Goal: Communication & Community: Answer question/provide support

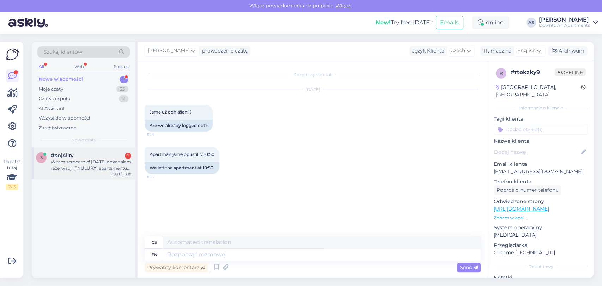
click at [86, 167] on div "Witam serdecznie! [DATE] dokonałam rezerwacji (TNULURX) apartamentu na miesiąc.…" at bounding box center [91, 165] width 80 height 13
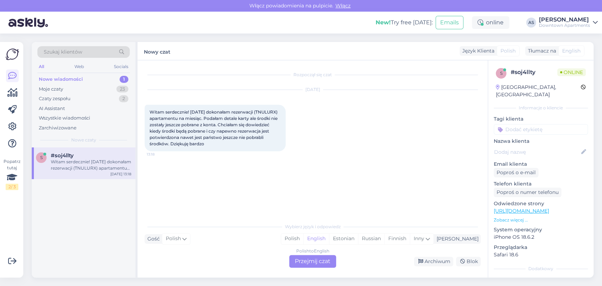
click at [317, 265] on div "Polish to English Przejmij czat" at bounding box center [312, 261] width 47 height 13
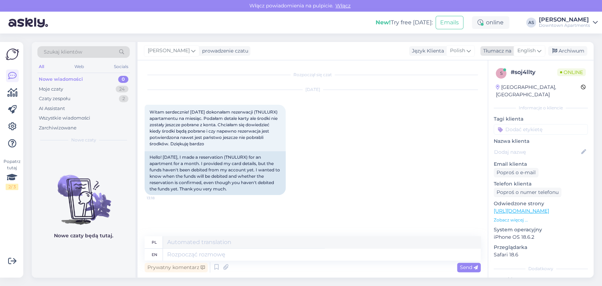
click at [526, 46] on div "English" at bounding box center [530, 50] width 32 height 11
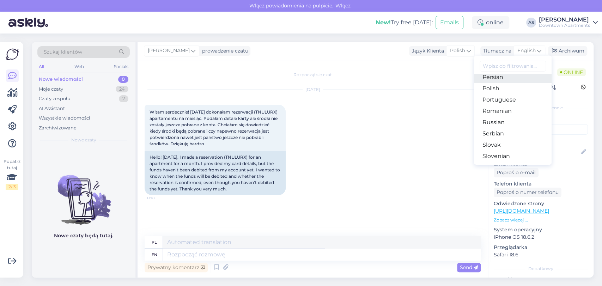
scroll to position [196, 0]
click at [497, 130] on link "Polish" at bounding box center [513, 134] width 78 height 11
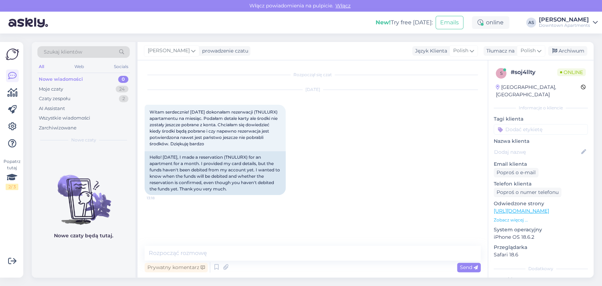
click at [370, 242] on div "Rozpoczął się czat [DATE] Witam serdecznie! [DATE] dokonałam rezerwacji (TNULUR…" at bounding box center [313, 168] width 350 height 217
click at [370, 254] on textarea at bounding box center [313, 253] width 336 height 15
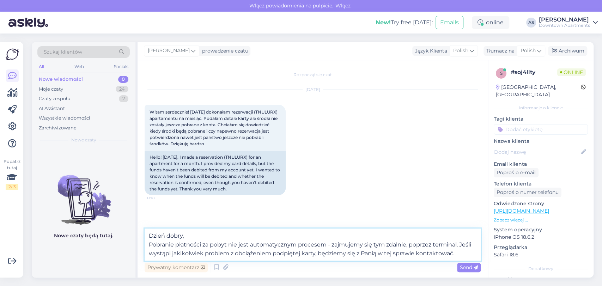
click at [320, 254] on textarea "Dzień dobry, Pobranie płatności za pobyt nie jest automatycznym procesem - zajm…" at bounding box center [313, 245] width 336 height 32
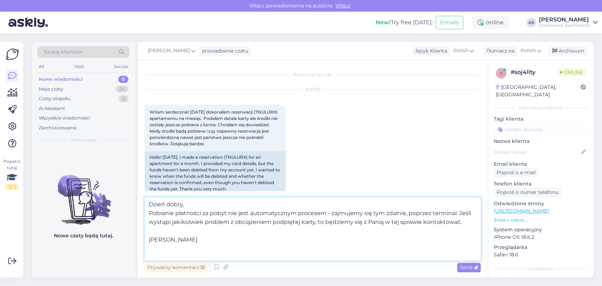
scroll to position [9, 0]
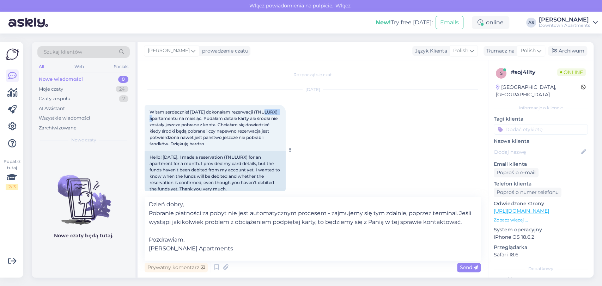
drag, startPoint x: 171, startPoint y: 116, endPoint x: 152, endPoint y: 119, distance: 19.3
click at [152, 119] on span "Witam serdecznie! [DATE] dokonałam rezerwacji (TNULURX) apartamentu na miesiąc.…" at bounding box center [214, 127] width 129 height 37
copy span "TNULURX"
click at [258, 221] on textarea "Dzień dobry, Pobranie płatności za pobyt nie jest automatycznym procesem - zajm…" at bounding box center [313, 229] width 336 height 64
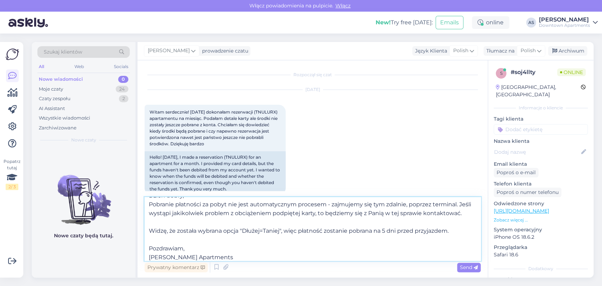
click at [418, 239] on textarea "Dzień dobry, Pobranie płatności za pobyt nie jest automatycznym procesem - zajm…" at bounding box center [313, 229] width 336 height 64
click at [430, 258] on textarea "Dzień dobry, Pobranie płatności za pobyt nie jest automatycznym procesem - zajm…" at bounding box center [313, 229] width 336 height 64
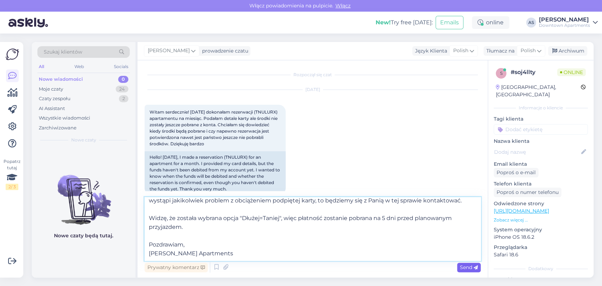
type textarea "Dzień dobry, Pobranie płatności za pobyt nie jest automatycznym procesem - zajm…"
click at [466, 270] on div "Send" at bounding box center [469, 268] width 24 height 10
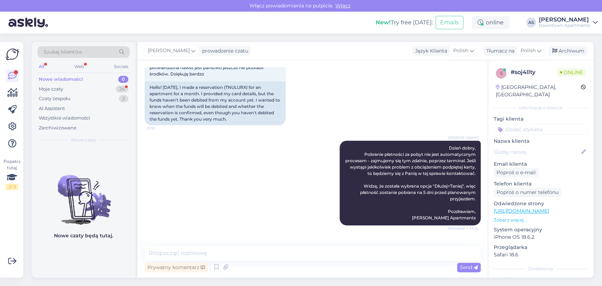
scroll to position [100, 0]
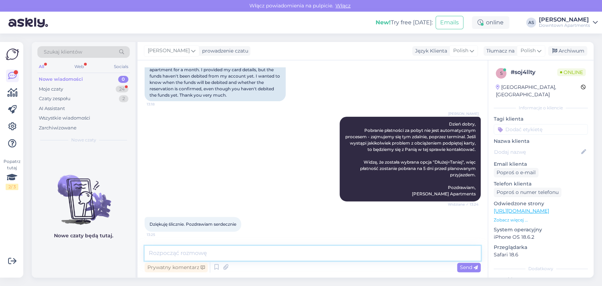
click at [234, 249] on textarea at bounding box center [313, 253] width 336 height 15
type textarea "Cieszę się, że mogłem pomóc, i życzę miłego dnia! :)"
click at [469, 265] on span "Send" at bounding box center [469, 267] width 18 height 6
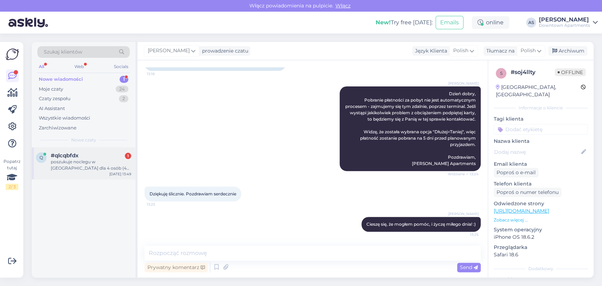
click at [84, 172] on div "q #qlcqbfdx 1 poszukuje noclegu w [GEOGRAPHIC_DATA] dla 4 osób (4 osobne łóżka)…" at bounding box center [84, 164] width 104 height 32
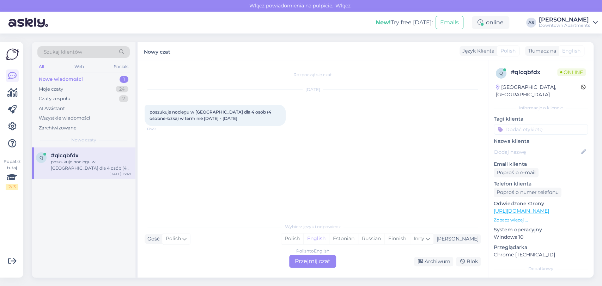
scroll to position [0, 0]
click at [305, 261] on div "Polish to English Przejmij czat" at bounding box center [312, 261] width 47 height 13
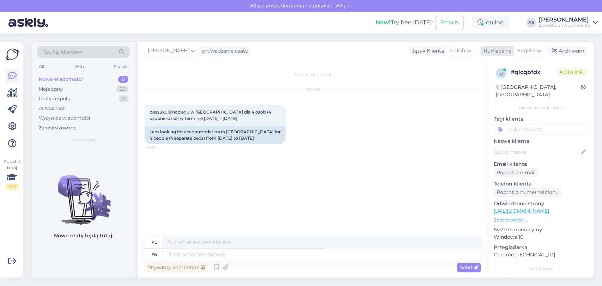
click at [524, 50] on span "English" at bounding box center [527, 51] width 18 height 8
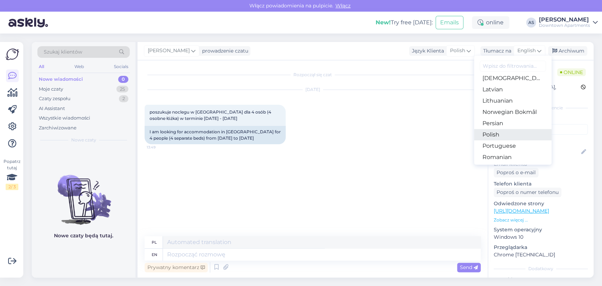
click at [500, 131] on link "Polish" at bounding box center [513, 134] width 78 height 11
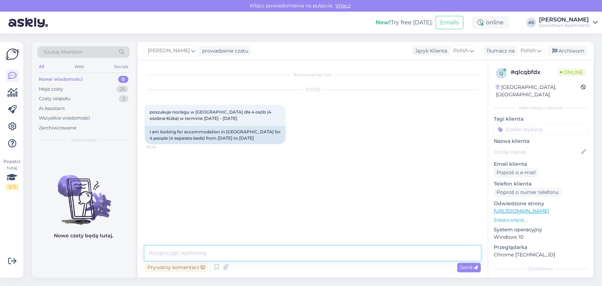
click at [348, 258] on textarea at bounding box center [313, 253] width 336 height 15
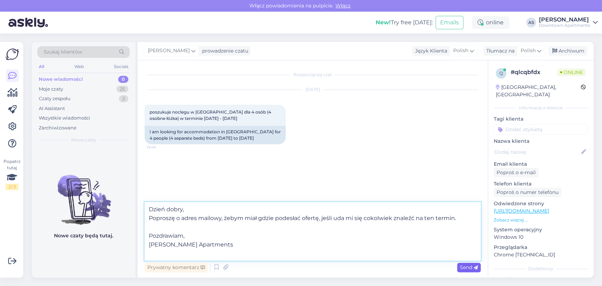
type textarea "Dzień dobry, Poproszę o adres mailowy, żebym miał gdzie podesłać ofertę, jeśli …"
click at [473, 267] on span "Send" at bounding box center [469, 267] width 18 height 6
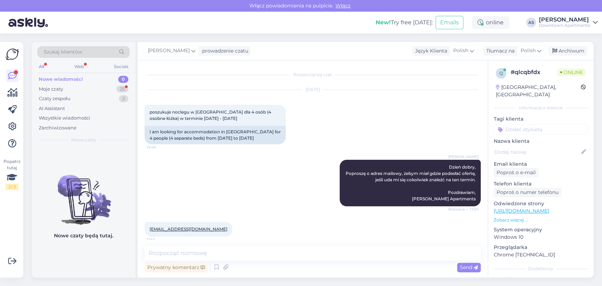
scroll to position [11, 0]
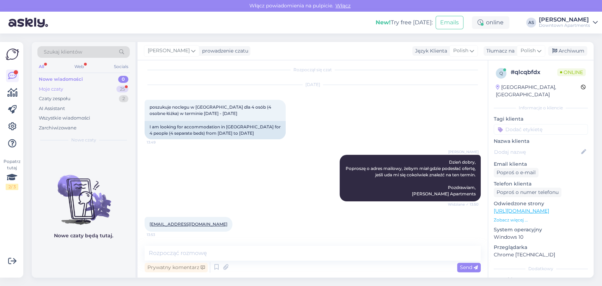
click at [76, 84] on div "Moje czaty 25" at bounding box center [83, 89] width 92 height 10
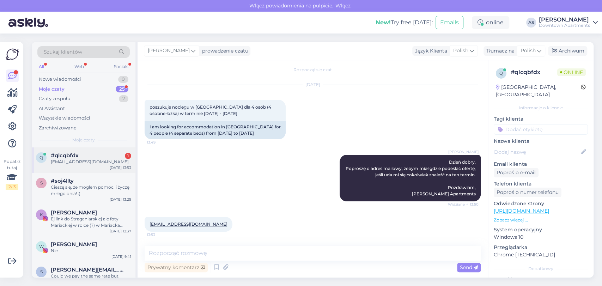
click at [72, 157] on span "#qlcqbfdx" at bounding box center [65, 155] width 28 height 6
click at [89, 83] on div "Nowe wiadomości 0" at bounding box center [83, 79] width 92 height 10
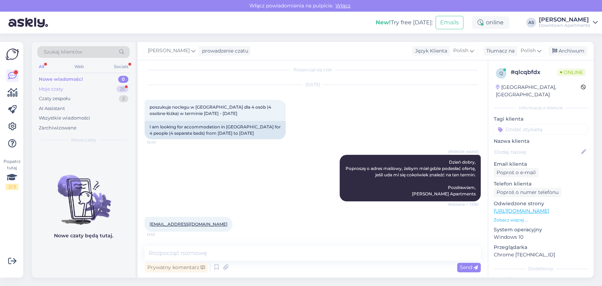
click at [88, 91] on div "Moje czaty 25" at bounding box center [83, 89] width 92 height 10
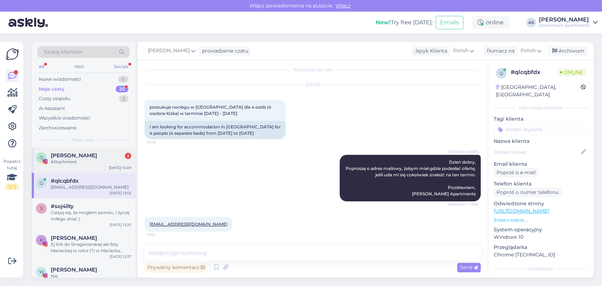
click at [71, 150] on div "O [PERSON_NAME] 2 Attachment [DATE] 14:09" at bounding box center [84, 160] width 104 height 25
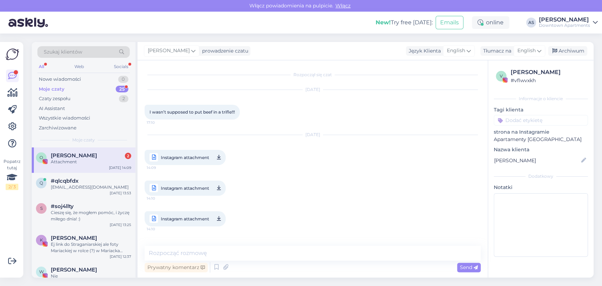
scroll to position [25, 0]
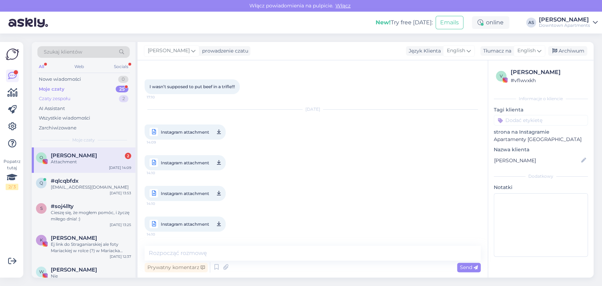
click at [101, 99] on div "Czaty zespołu 2" at bounding box center [83, 99] width 92 height 10
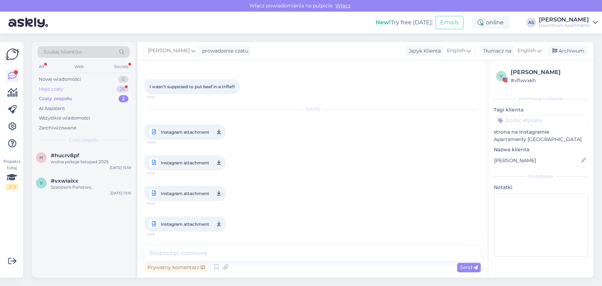
click at [104, 88] on div "Moje czaty 25" at bounding box center [83, 89] width 92 height 10
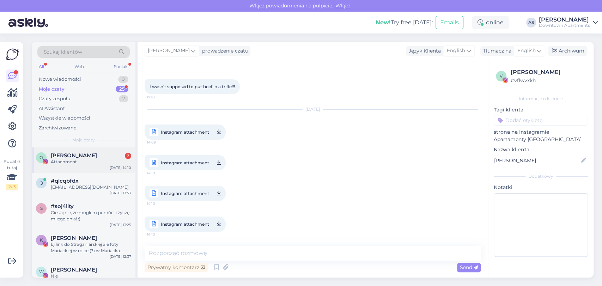
click at [85, 168] on div "O [PERSON_NAME] 2 Attachment [DATE] 14:10" at bounding box center [84, 160] width 104 height 25
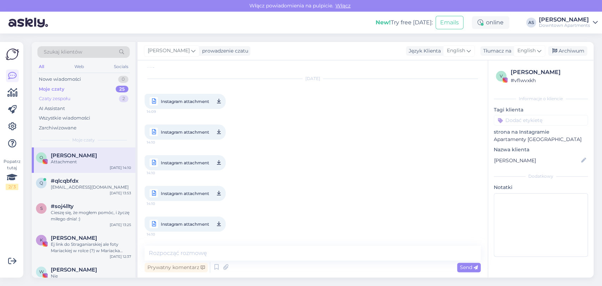
click at [101, 100] on div "Czaty zespołu 2" at bounding box center [83, 99] width 92 height 10
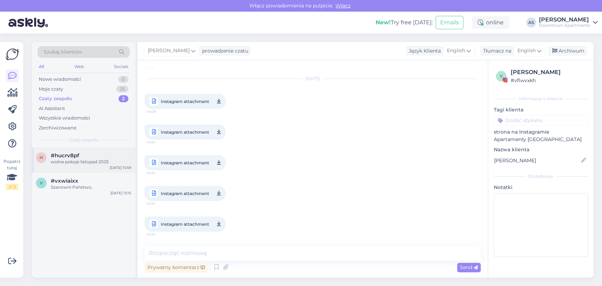
click at [87, 158] on div "#hucrv8pf" at bounding box center [91, 155] width 80 height 6
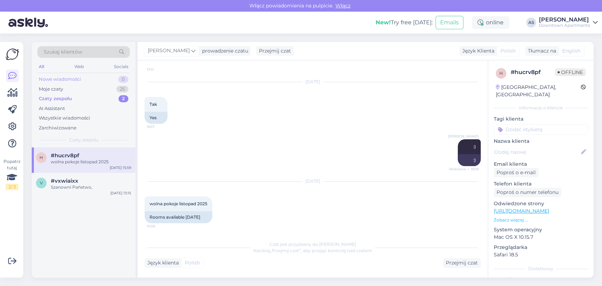
click at [98, 77] on div "Nowe wiadomości 0" at bounding box center [83, 79] width 92 height 10
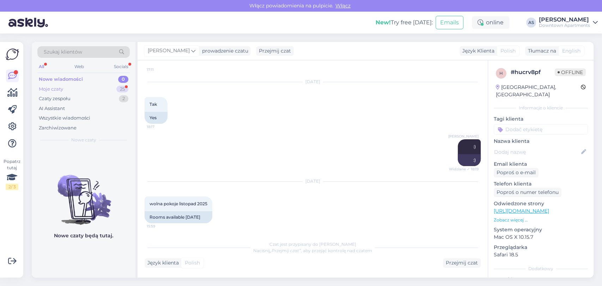
click at [93, 85] on div "Moje czaty 25" at bounding box center [83, 89] width 92 height 10
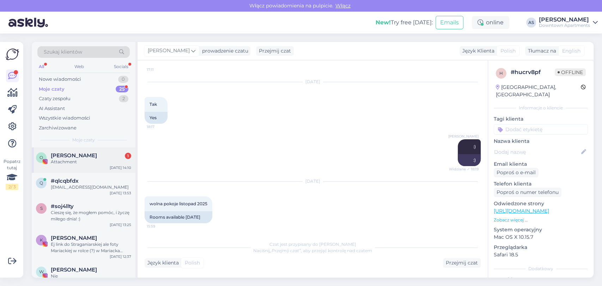
click at [76, 154] on span "[PERSON_NAME]" at bounding box center [74, 155] width 46 height 6
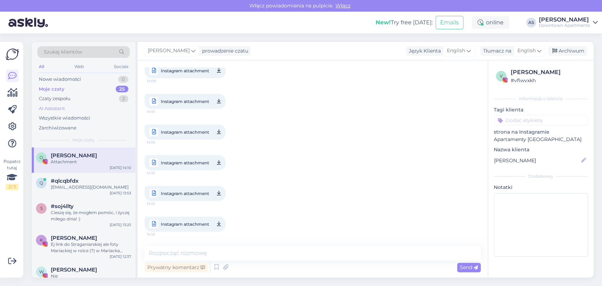
click at [88, 107] on div "AI Assistant" at bounding box center [83, 109] width 92 height 10
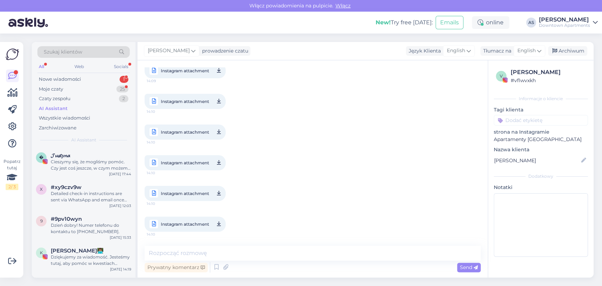
scroll to position [147, 0]
click at [84, 83] on div "Nowe wiadomości 1" at bounding box center [83, 79] width 92 height 10
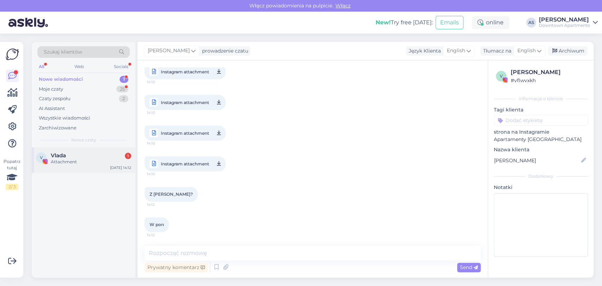
click at [97, 155] on div "Vlada 1" at bounding box center [91, 155] width 80 height 6
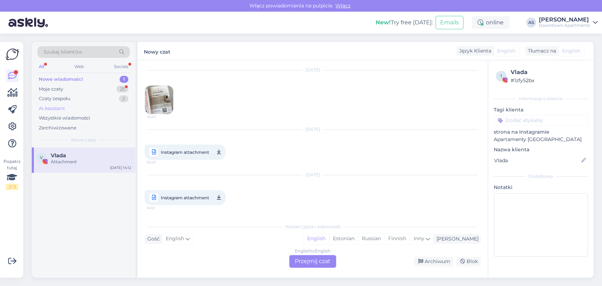
scroll to position [19, 0]
click at [73, 88] on div "Moje czaty 25" at bounding box center [83, 89] width 92 height 10
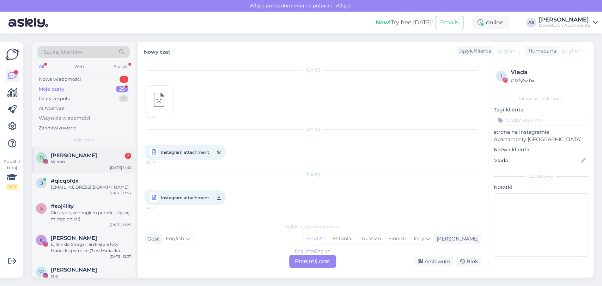
click at [89, 156] on span "[PERSON_NAME]" at bounding box center [74, 155] width 46 height 6
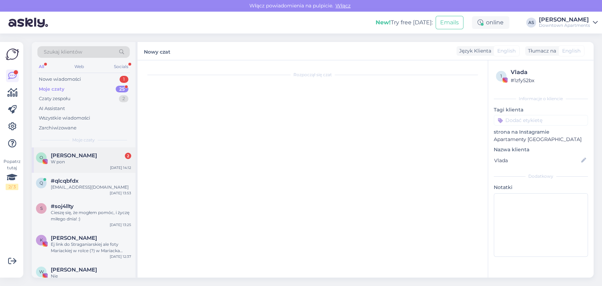
scroll to position [147, 0]
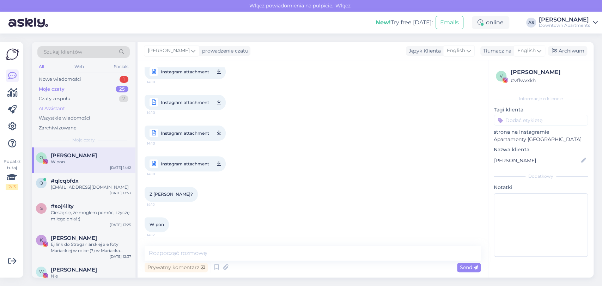
click at [96, 104] on div "AI Assistant" at bounding box center [83, 109] width 92 height 10
